Goal: Transaction & Acquisition: Purchase product/service

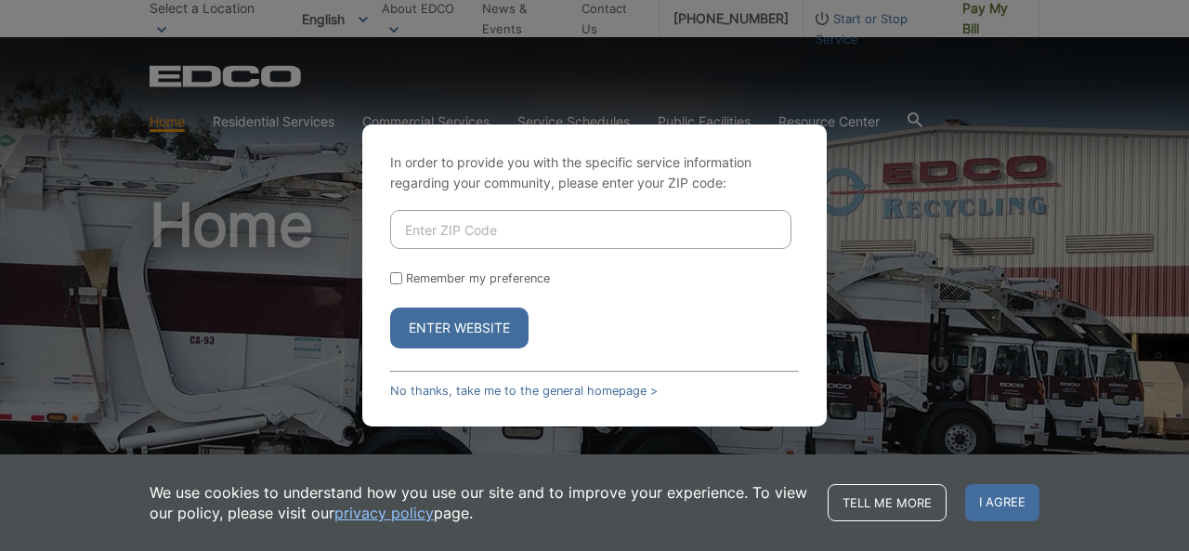
drag, startPoint x: 0, startPoint y: 0, endPoint x: 427, endPoint y: 228, distance: 484.1
click at [427, 228] on input "Enter ZIP Code" at bounding box center [590, 229] width 401 height 39
type input "92020"
click at [484, 332] on button "Enter Website" at bounding box center [459, 327] width 138 height 41
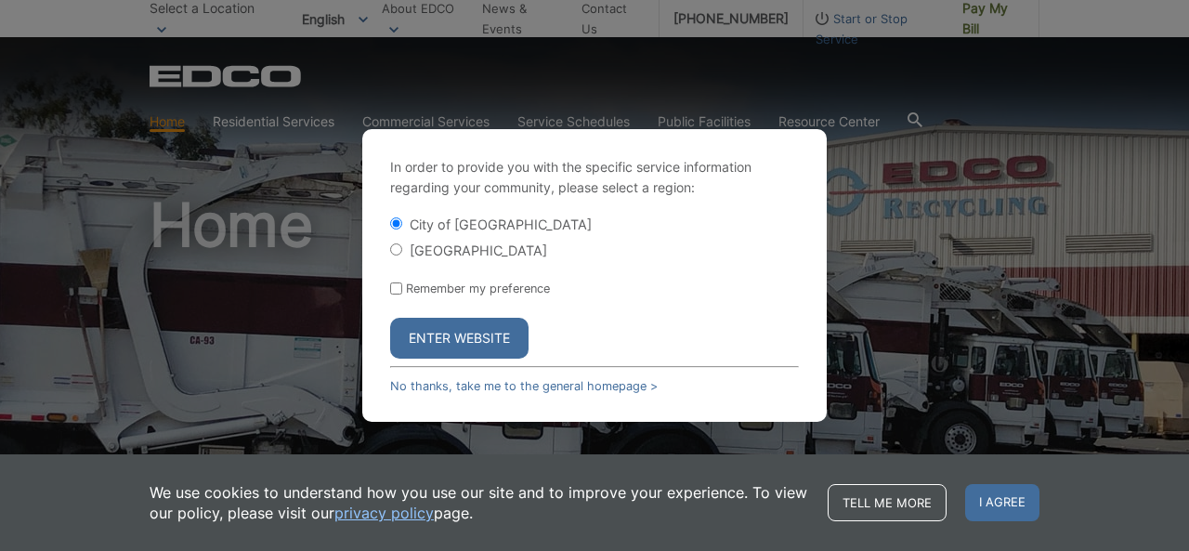
click at [472, 319] on button "Enter Website" at bounding box center [459, 338] width 138 height 41
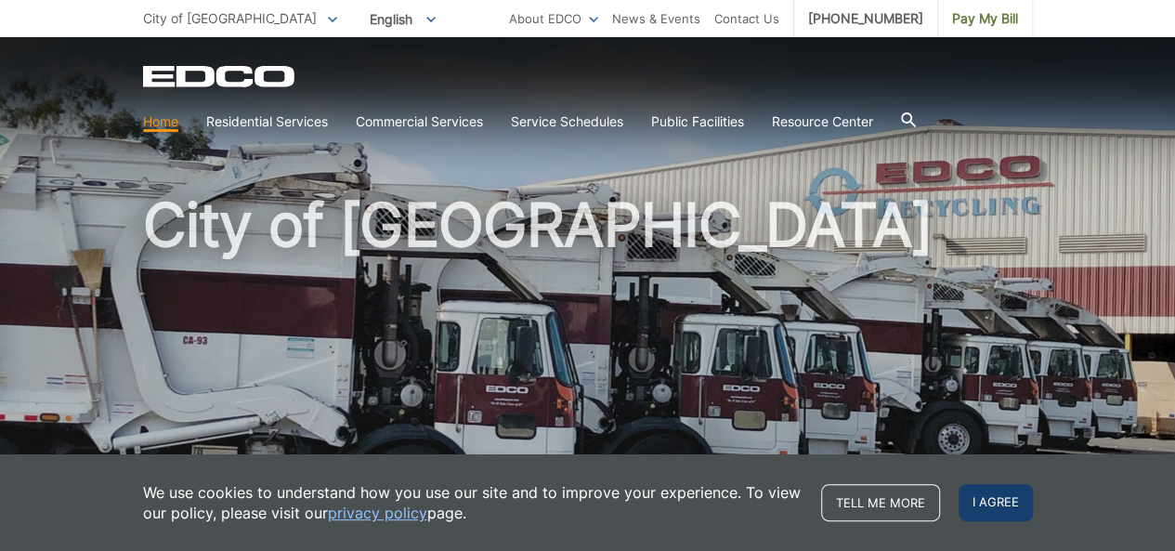
click at [971, 500] on span "I agree" at bounding box center [996, 502] width 74 height 37
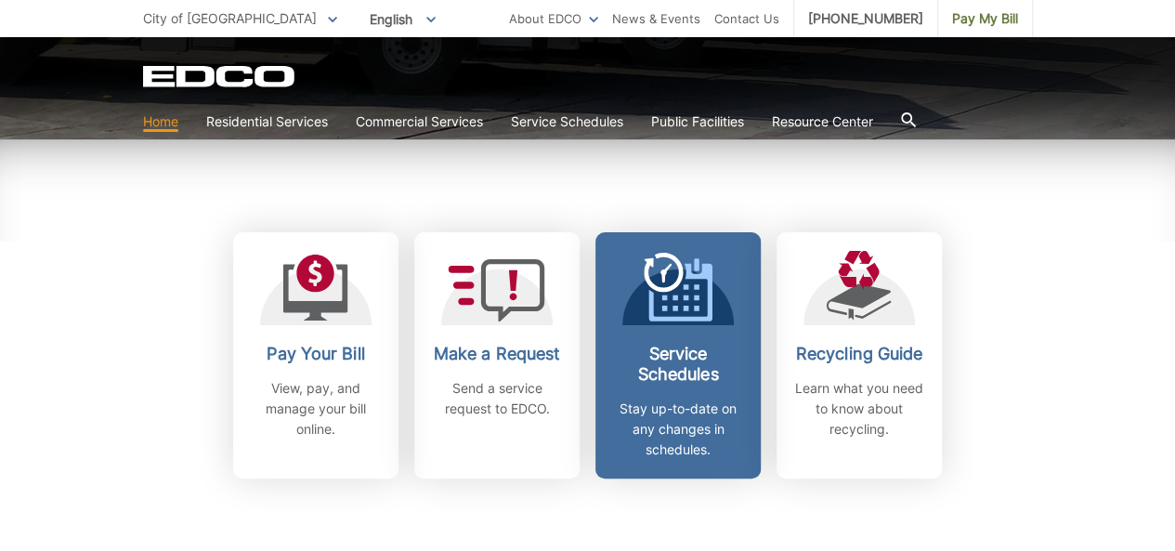
scroll to position [464, 0]
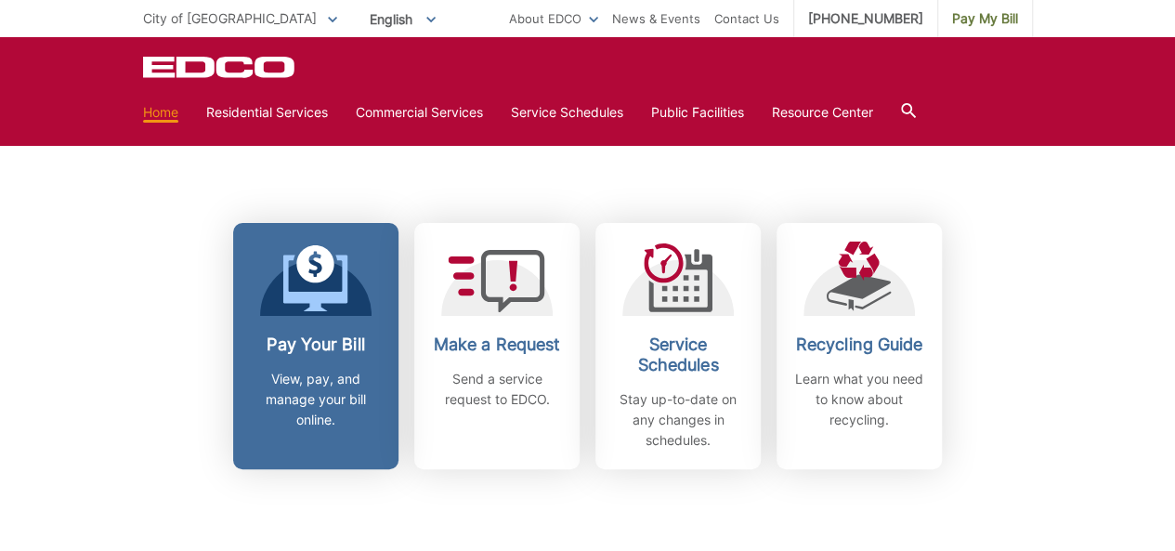
click at [349, 347] on h2 "Pay Your Bill" at bounding box center [315, 344] width 137 height 20
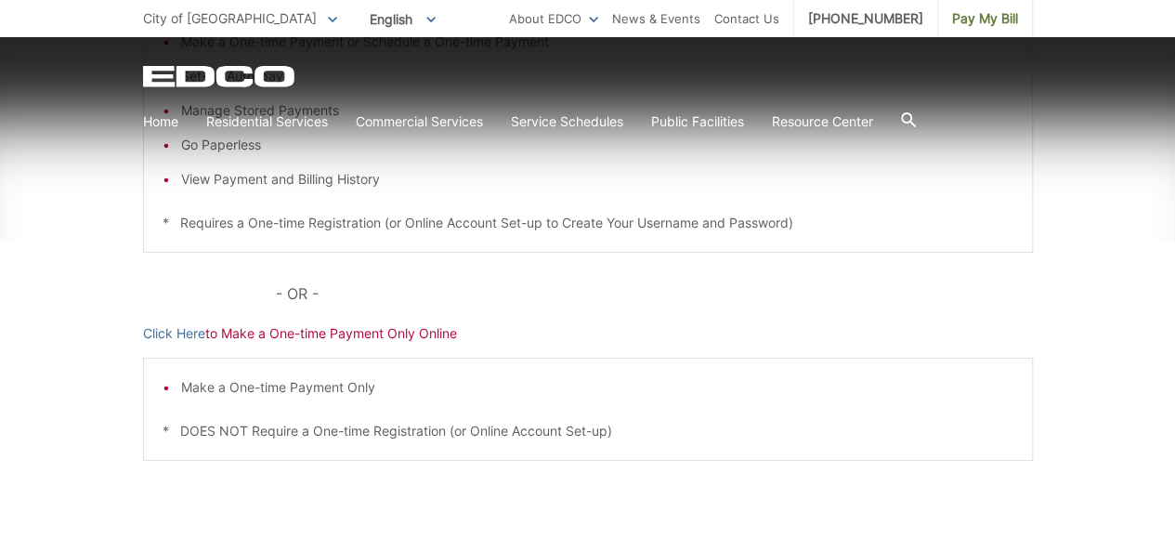
scroll to position [523, 0]
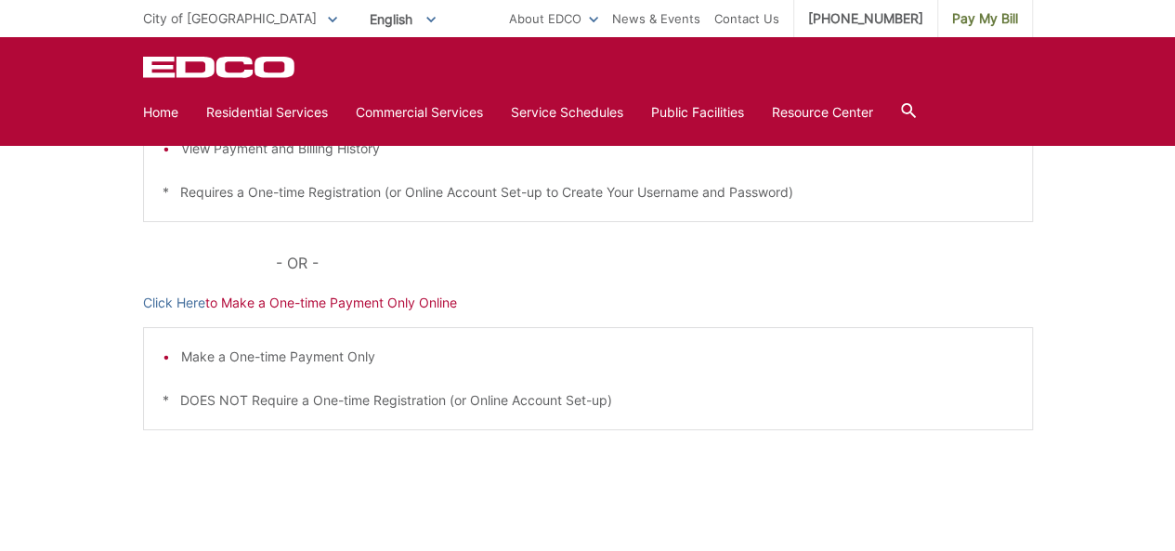
click at [330, 300] on p "Click Here to Make a One-time Payment Only Online" at bounding box center [588, 303] width 890 height 20
click at [215, 307] on p "Click Here to Make a One-time Payment Only Online" at bounding box center [588, 303] width 890 height 20
click at [165, 307] on link "Click Here" at bounding box center [174, 303] width 62 height 20
